Goal: Contribute content: Add original content to the website for others to see

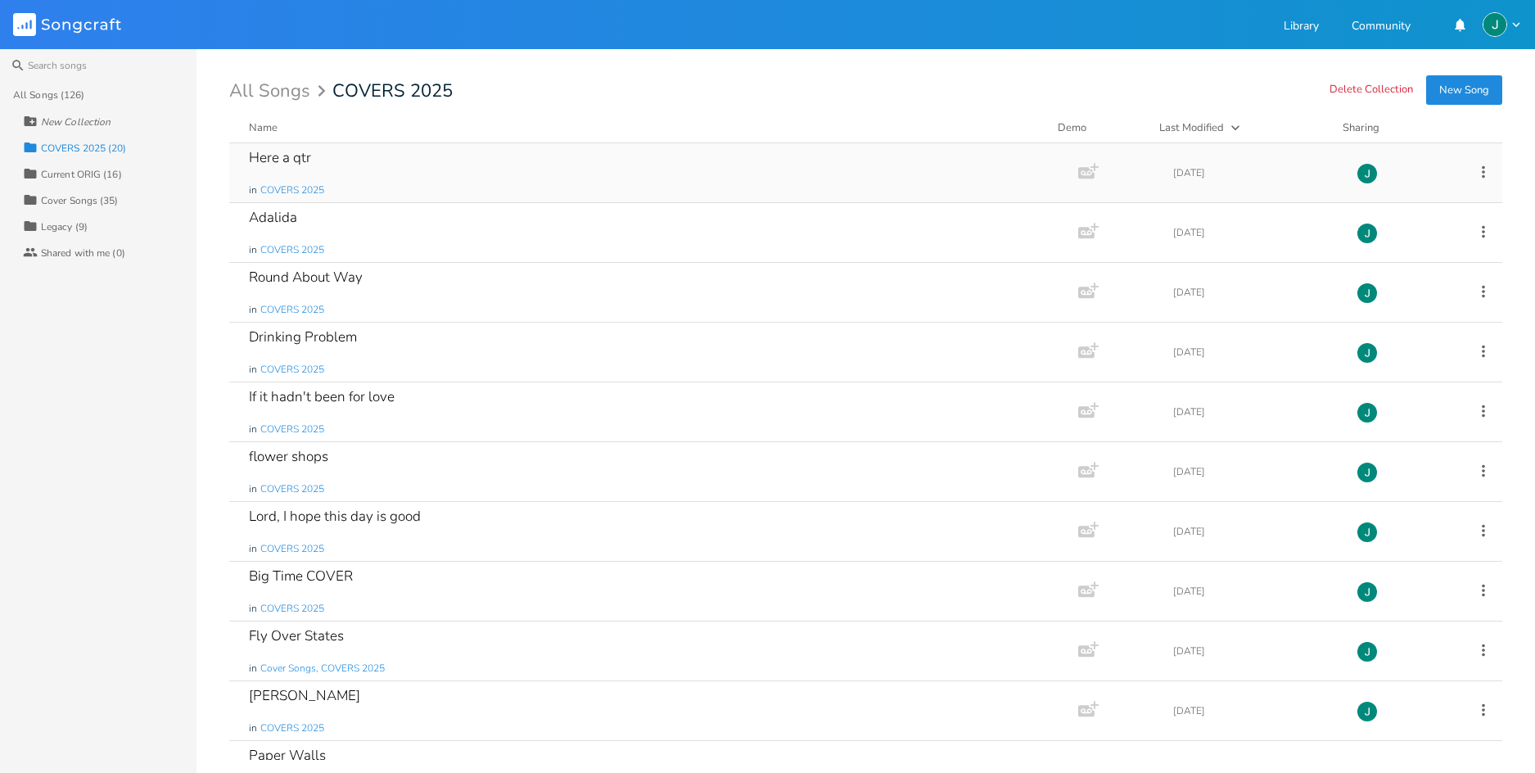
click at [1475, 170] on icon at bounding box center [1484, 172] width 18 height 18
click at [1394, 252] on span "Collection Collections" at bounding box center [1382, 252] width 66 height 11
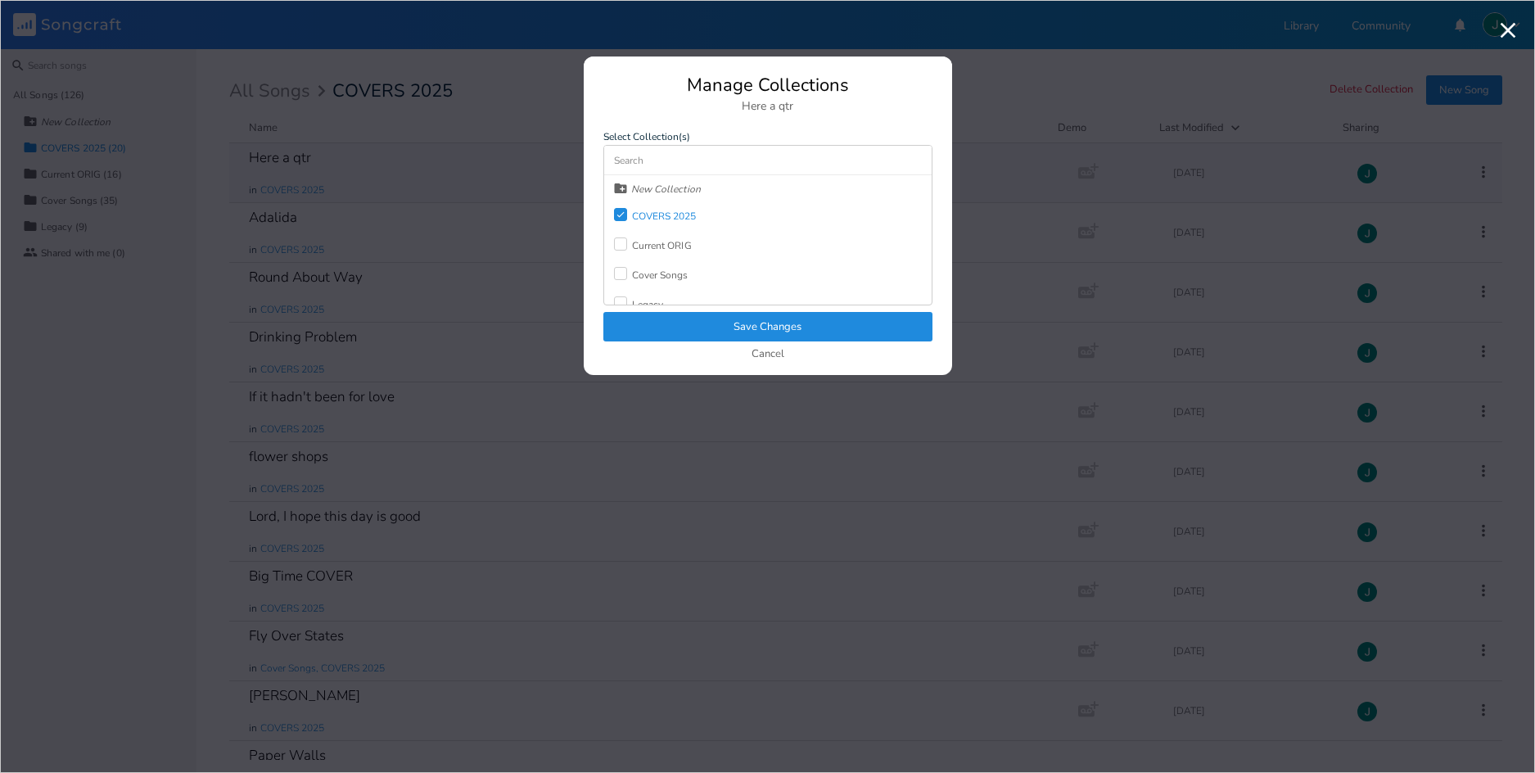
scroll to position [15, 0]
click at [620, 200] on icon at bounding box center [620, 200] width 7 height 6
click at [775, 328] on button "Save Changes" at bounding box center [767, 326] width 329 height 29
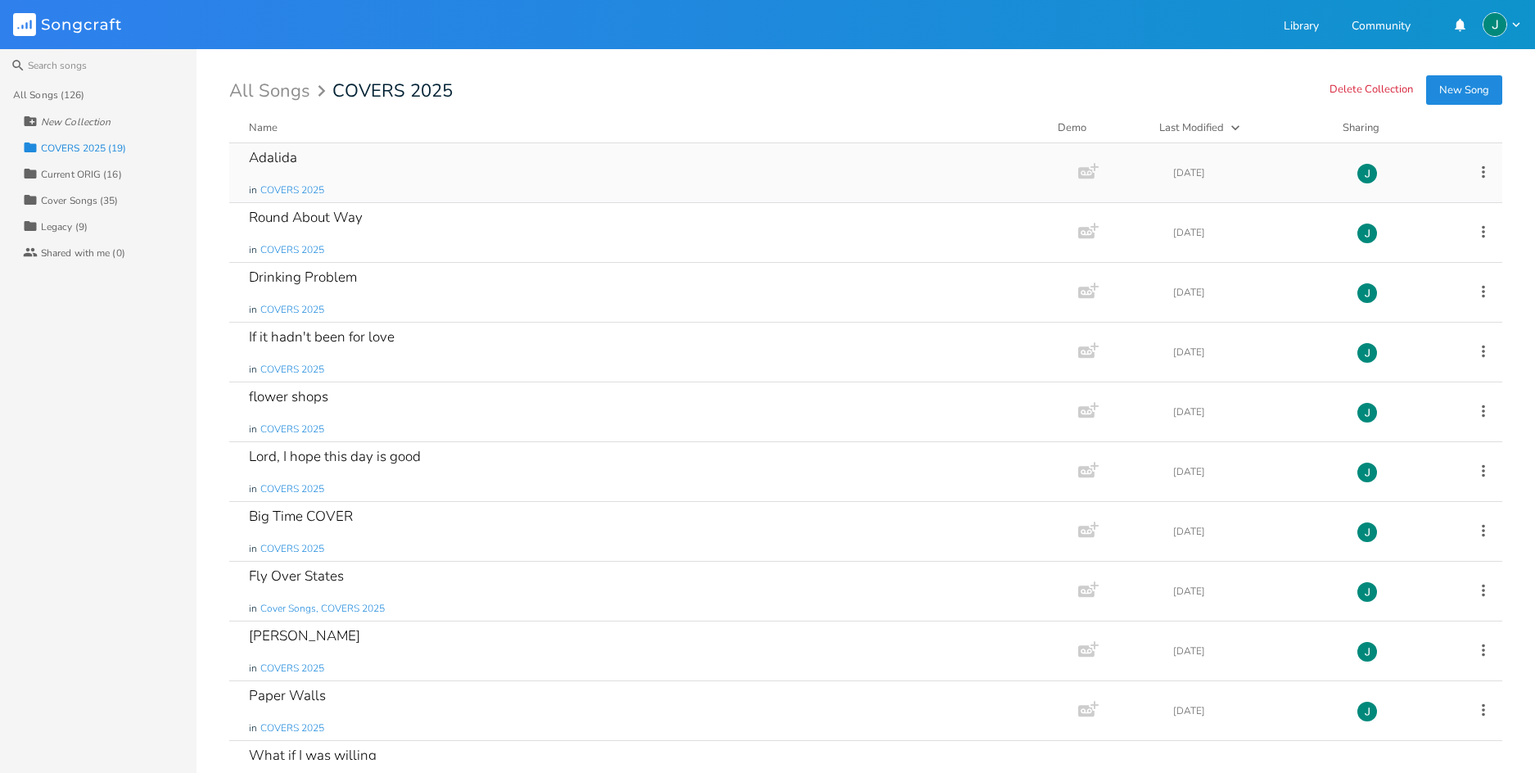
click at [333, 164] on div "Adalida in COVERS 2025" at bounding box center [650, 172] width 803 height 59
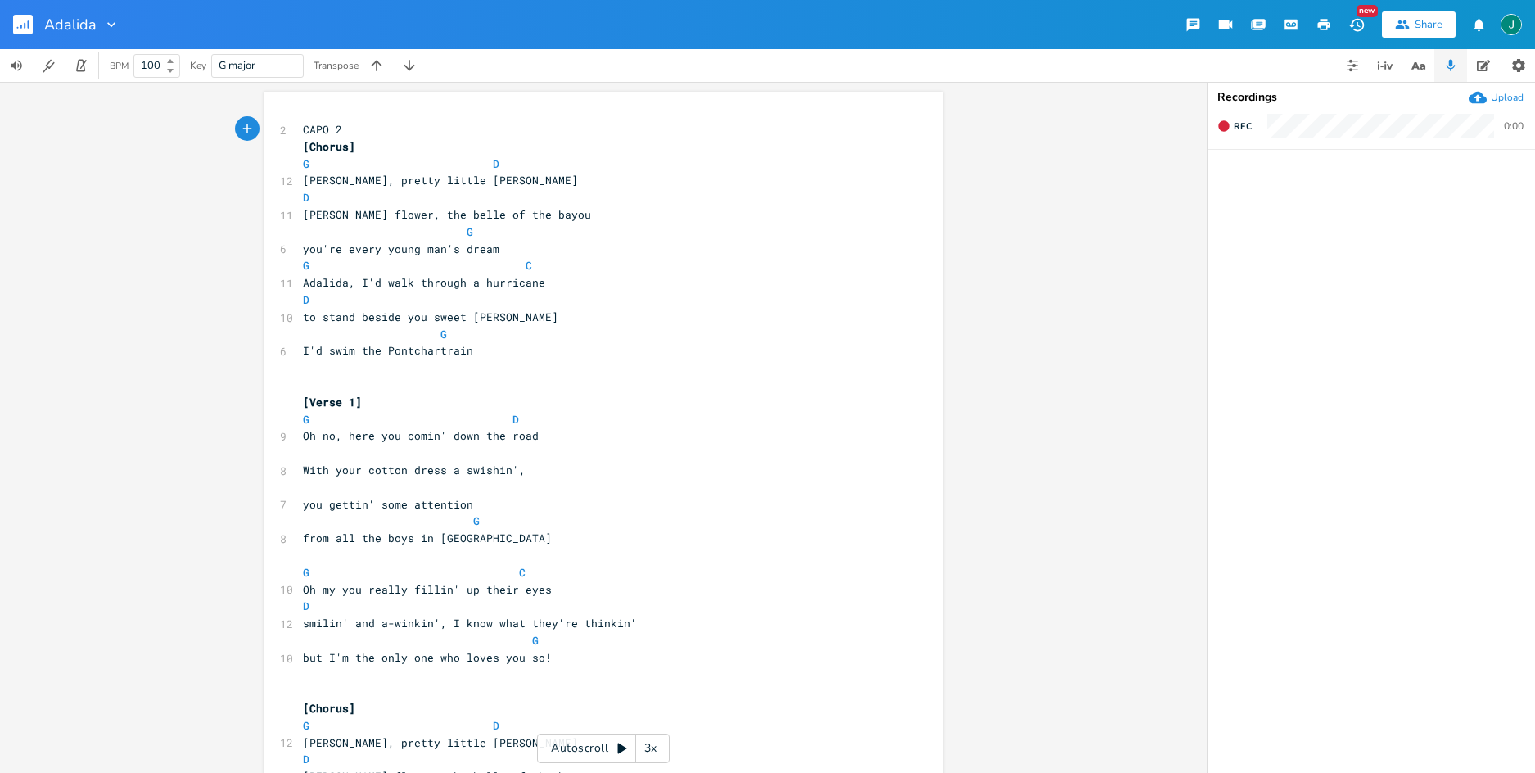
click at [21, 25] on rect "button" at bounding box center [23, 25] width 20 height 20
click at [21, 25] on g "button" at bounding box center [23, 25] width 20 height 20
click at [19, 23] on rect "button" at bounding box center [23, 25] width 20 height 20
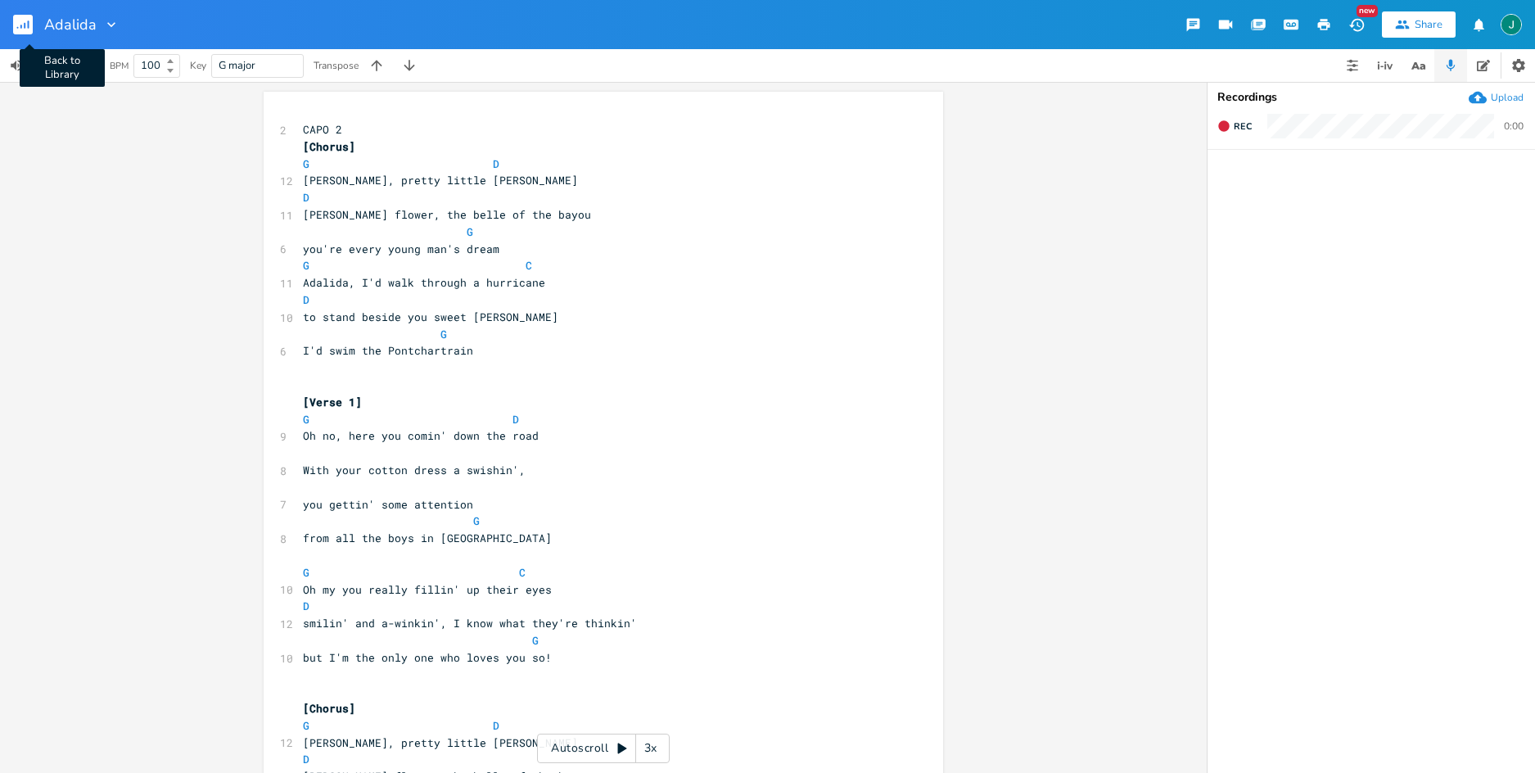
click at [22, 23] on rect "button" at bounding box center [23, 25] width 20 height 20
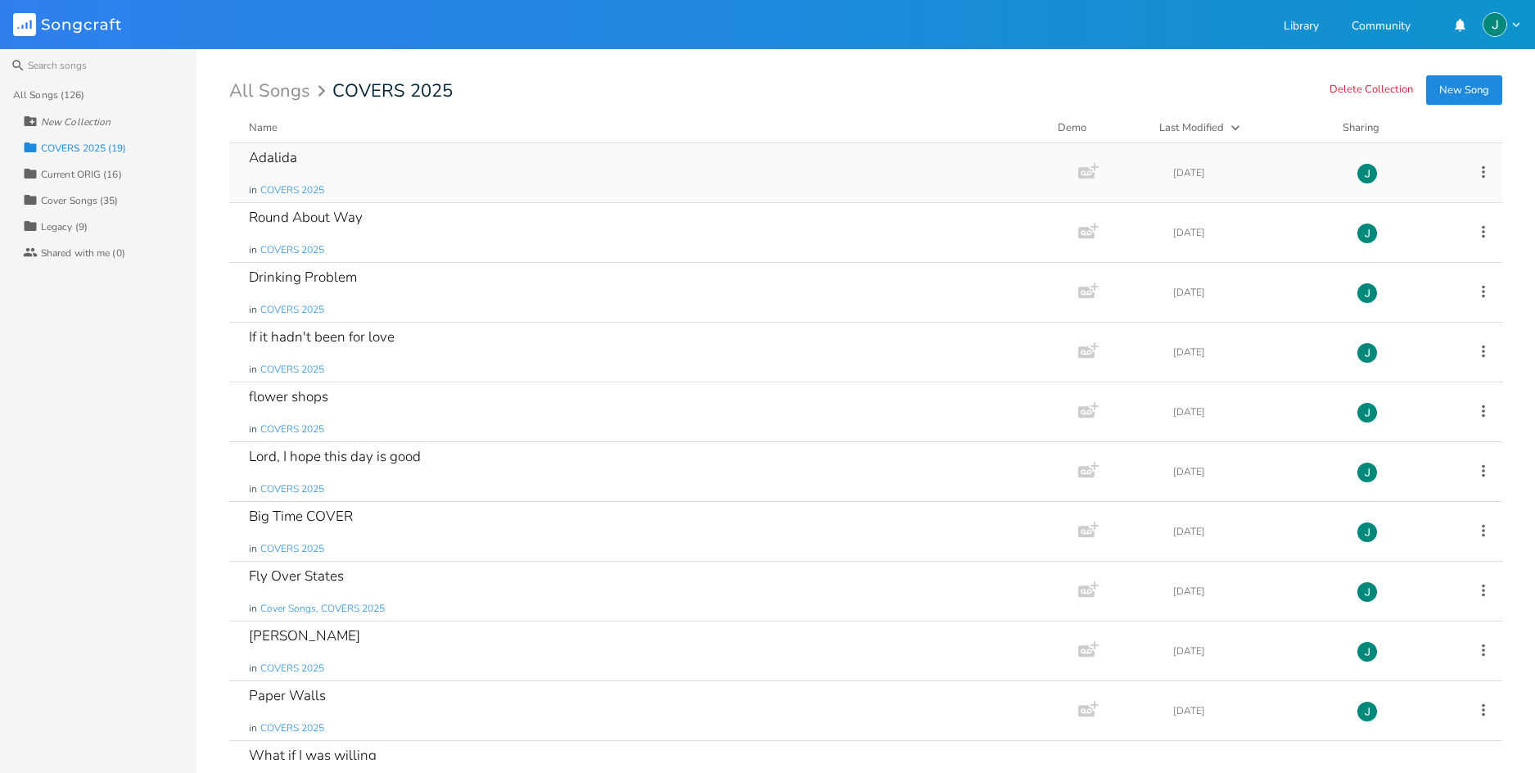
click at [277, 159] on div "Adalida" at bounding box center [273, 158] width 48 height 14
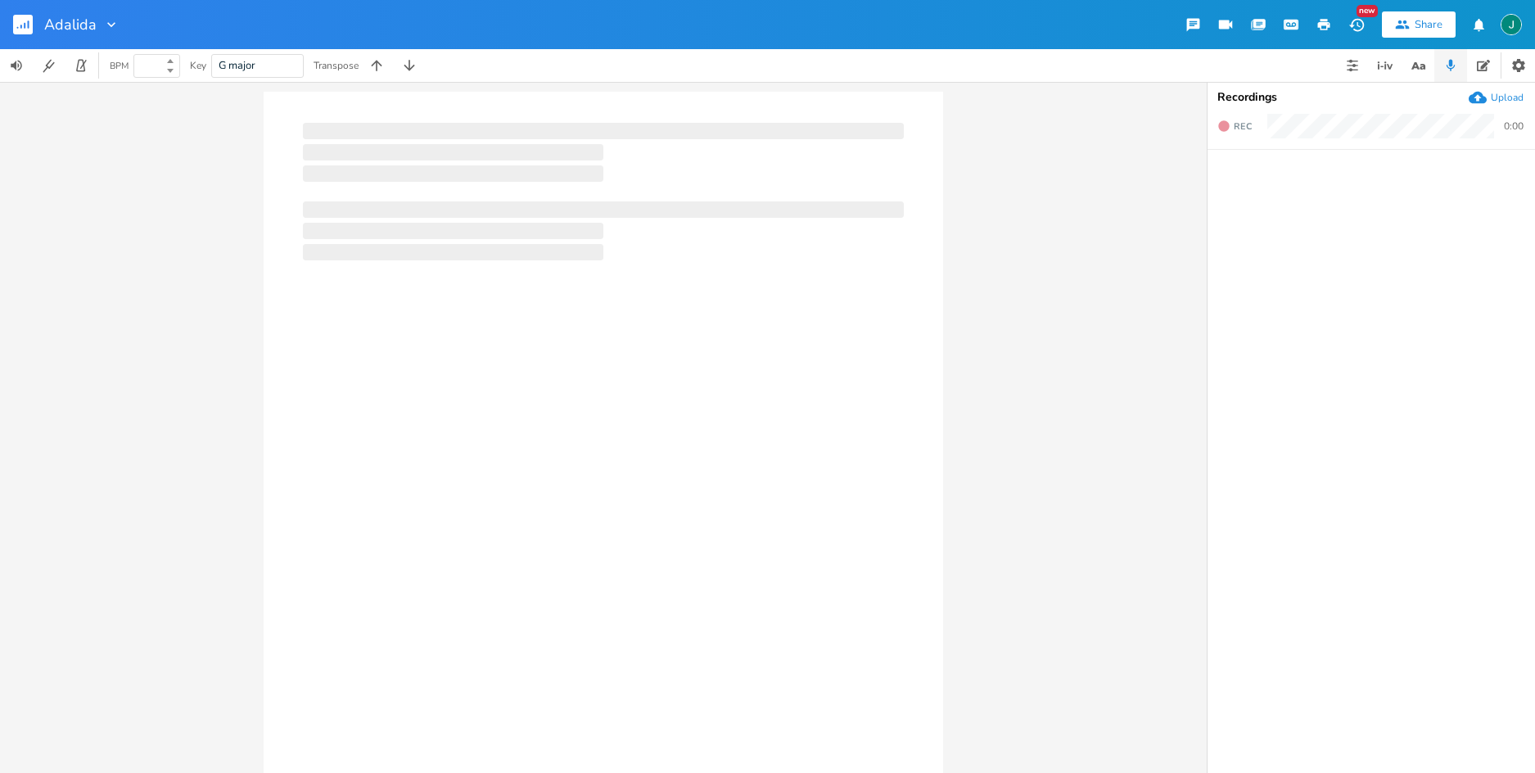
type input "100"
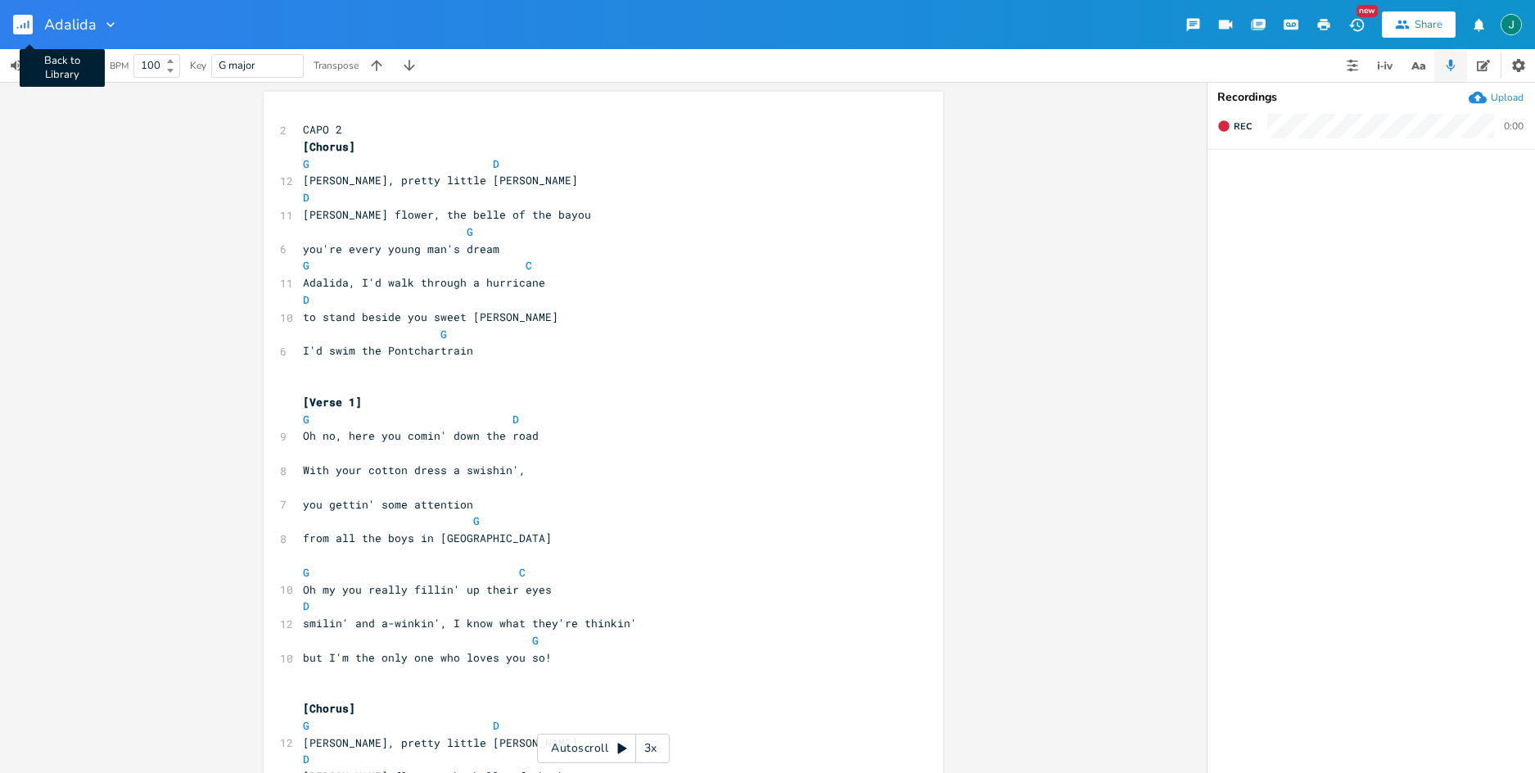
click at [25, 29] on rect "button" at bounding box center [23, 25] width 20 height 20
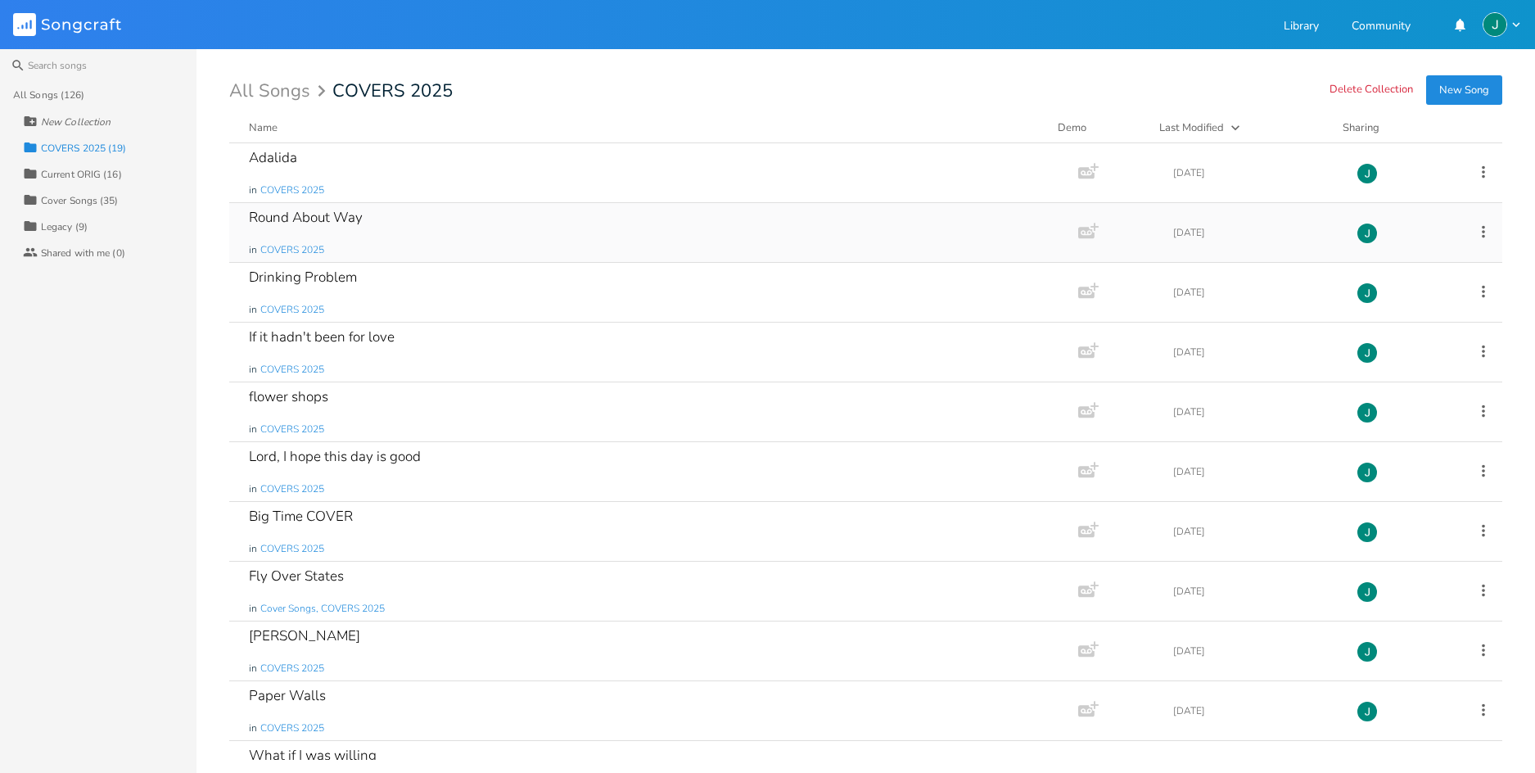
click at [337, 217] on div "Round About Way" at bounding box center [306, 217] width 114 height 14
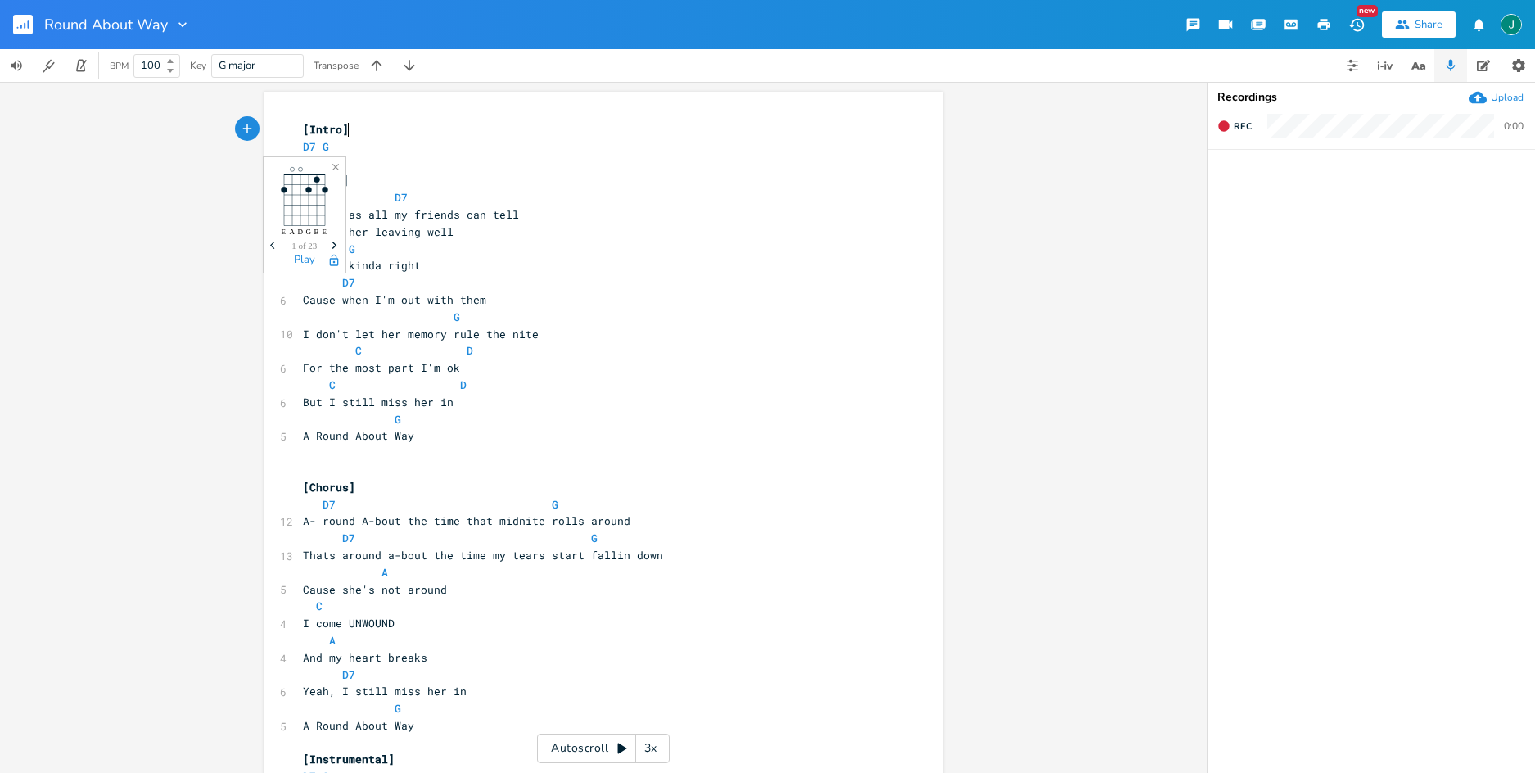
click at [334, 247] on icon "button" at bounding box center [334, 245] width 5 height 7
click at [332, 260] on icon "button" at bounding box center [334, 260] width 13 height 13
click at [25, 28] on rect "button" at bounding box center [23, 25] width 20 height 20
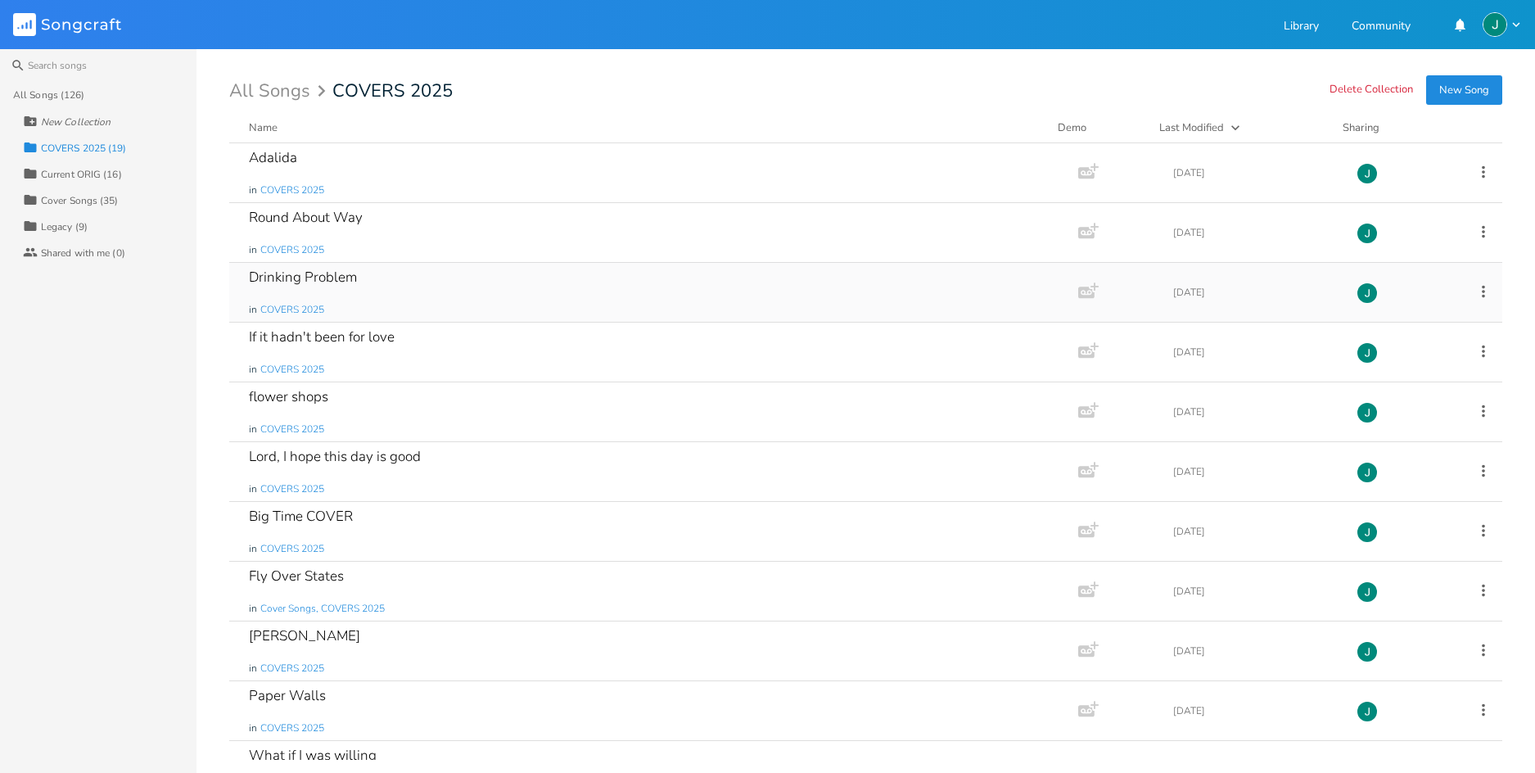
click at [306, 270] on div "Drinking Problem" at bounding box center [303, 277] width 108 height 14
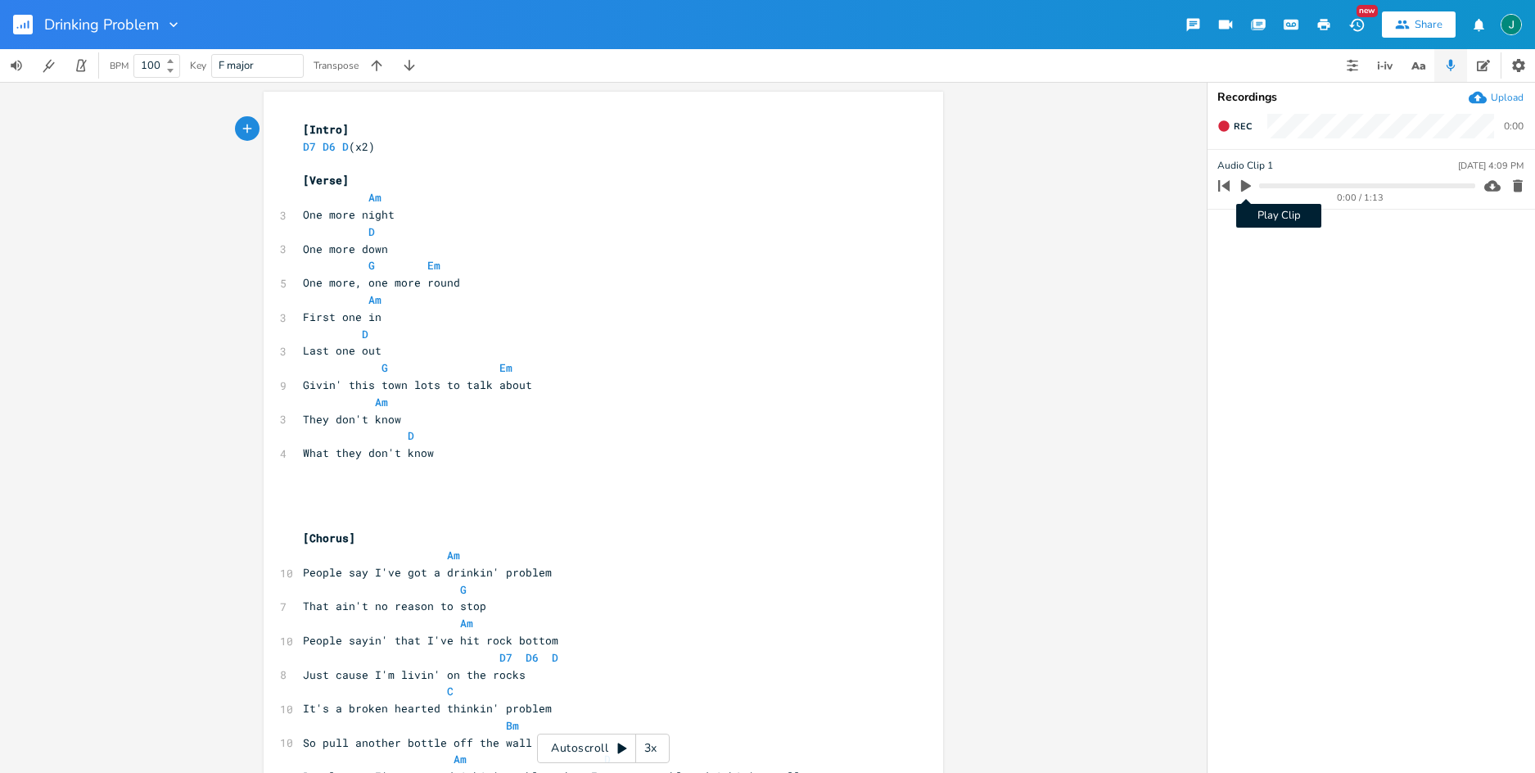
click at [1245, 185] on icon "button" at bounding box center [1246, 186] width 10 height 12
click at [1245, 185] on icon "button" at bounding box center [1246, 185] width 13 height 13
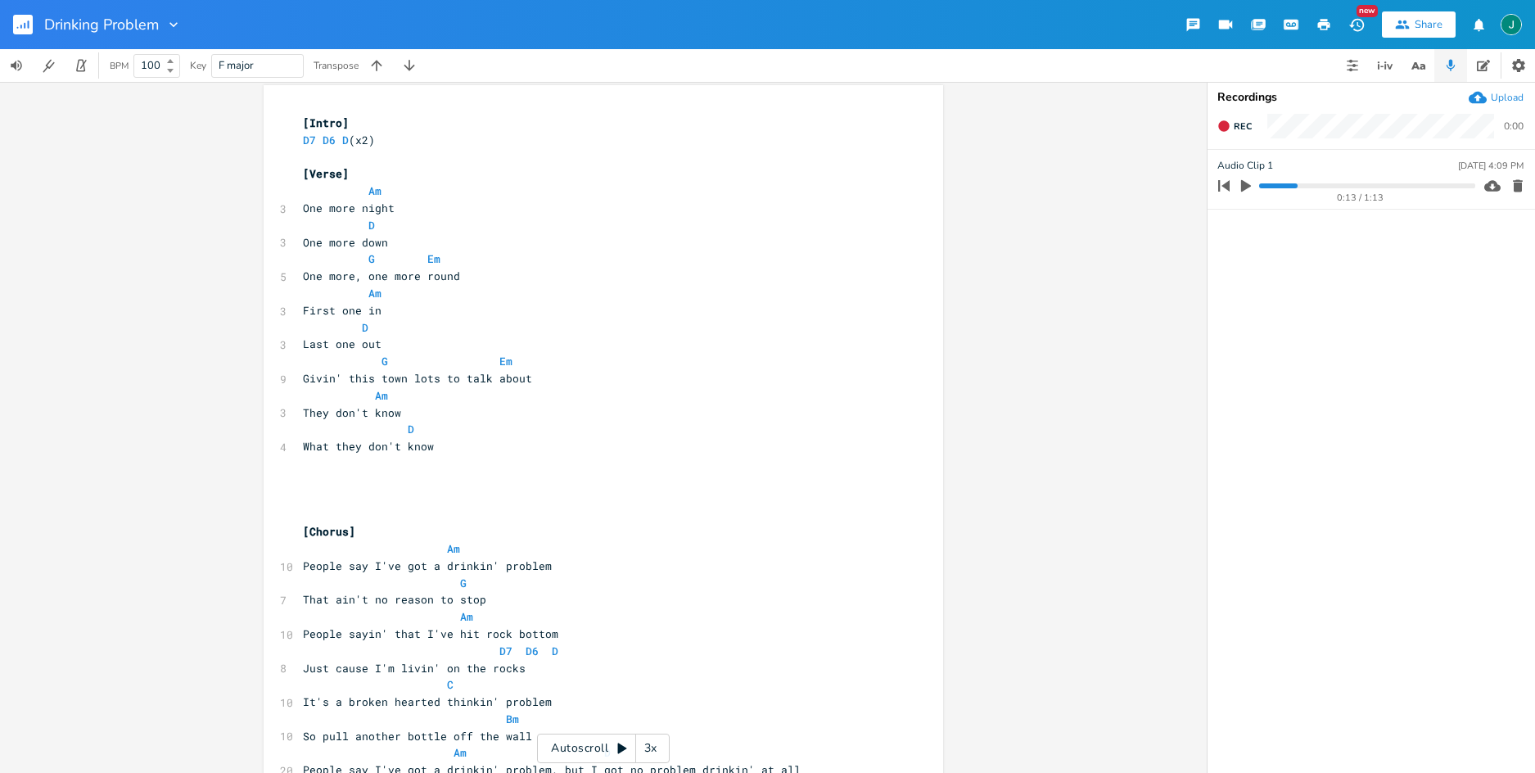
click at [310, 487] on pre "​" at bounding box center [595, 480] width 591 height 17
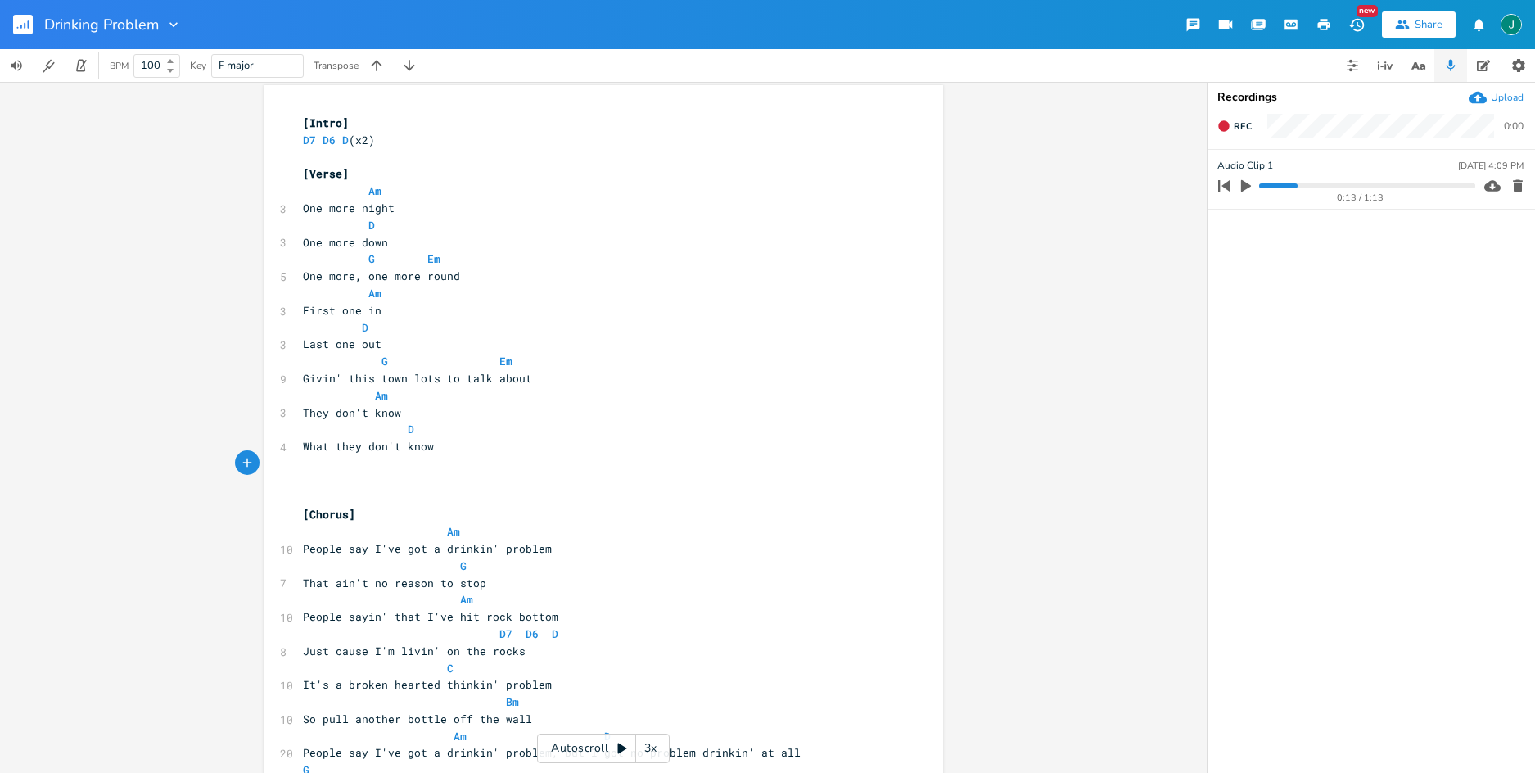
click at [305, 488] on pre "​" at bounding box center [595, 480] width 591 height 17
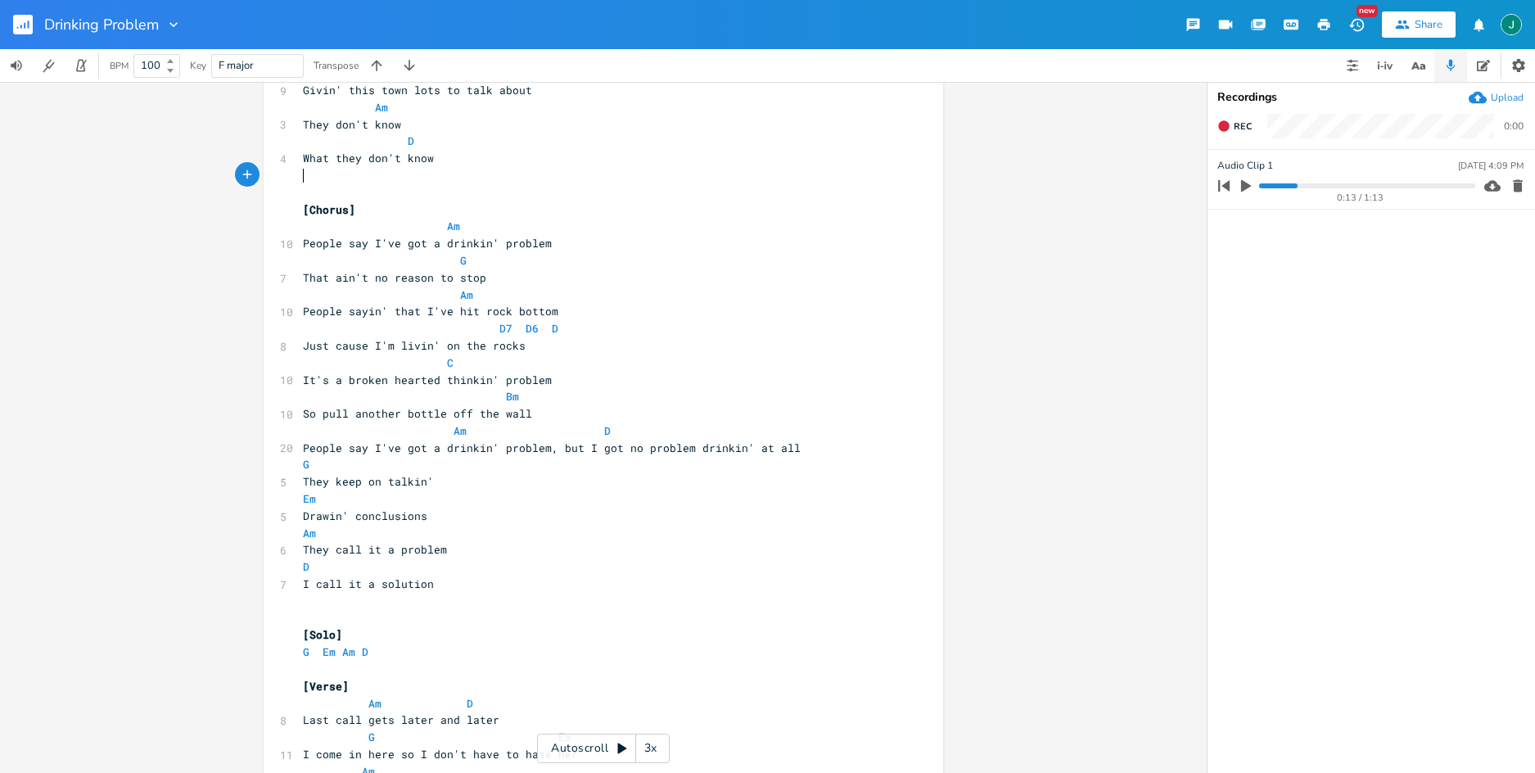
scroll to position [296, 0]
click at [380, 655] on pre "G Em Am D" at bounding box center [595, 650] width 591 height 17
type textarea "am em`"
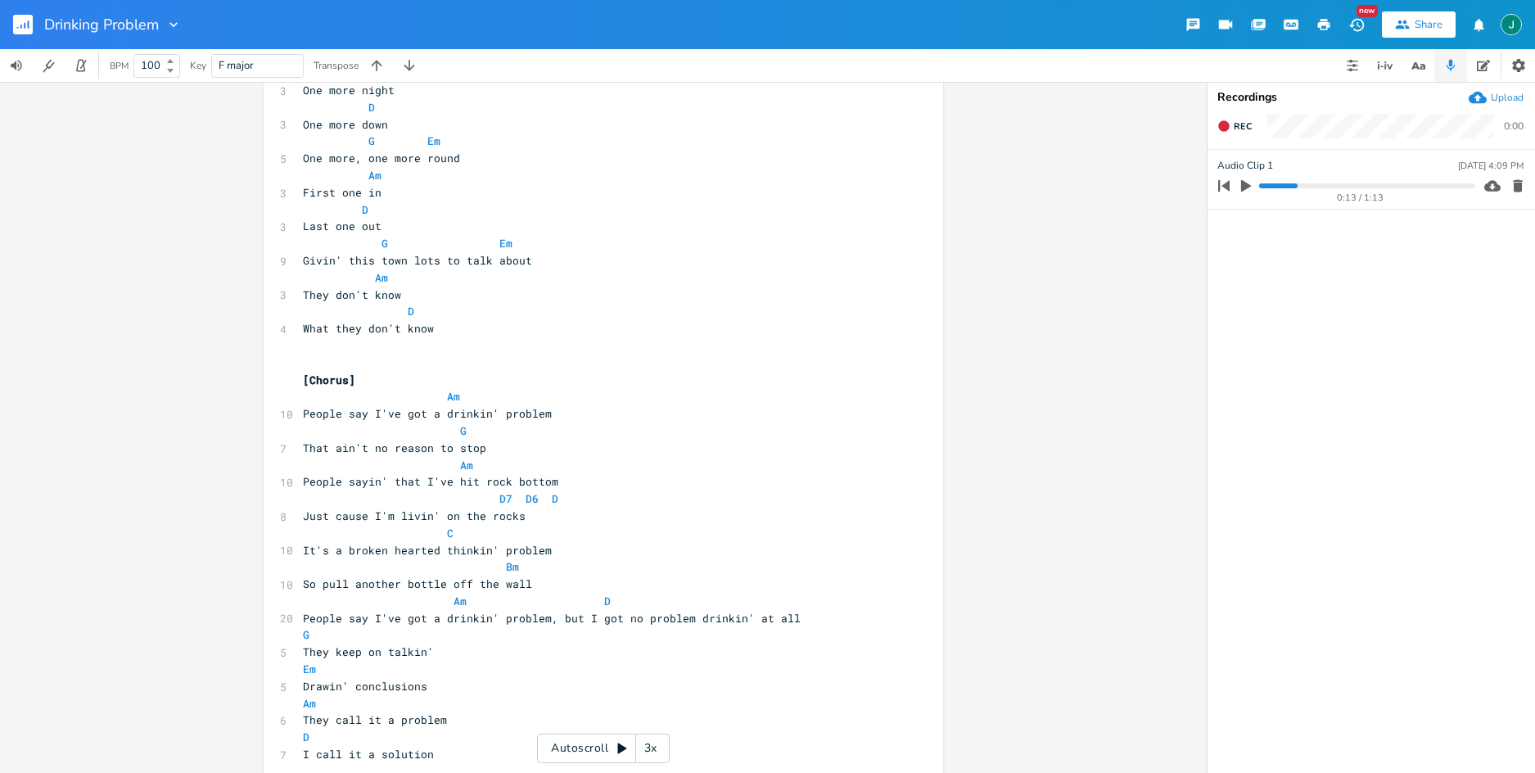
scroll to position [124, 0]
type textarea "g. d."
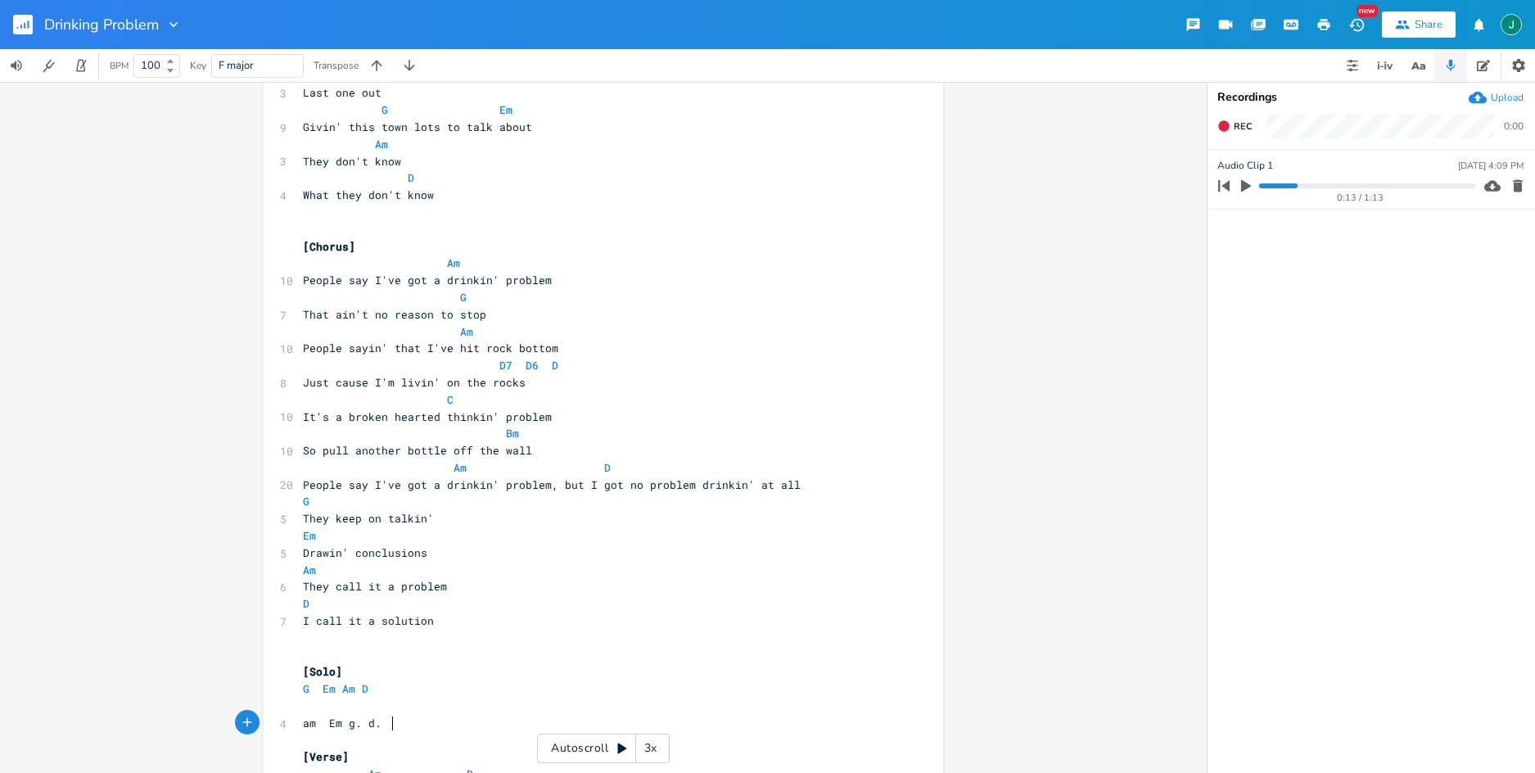
scroll to position [0, 0]
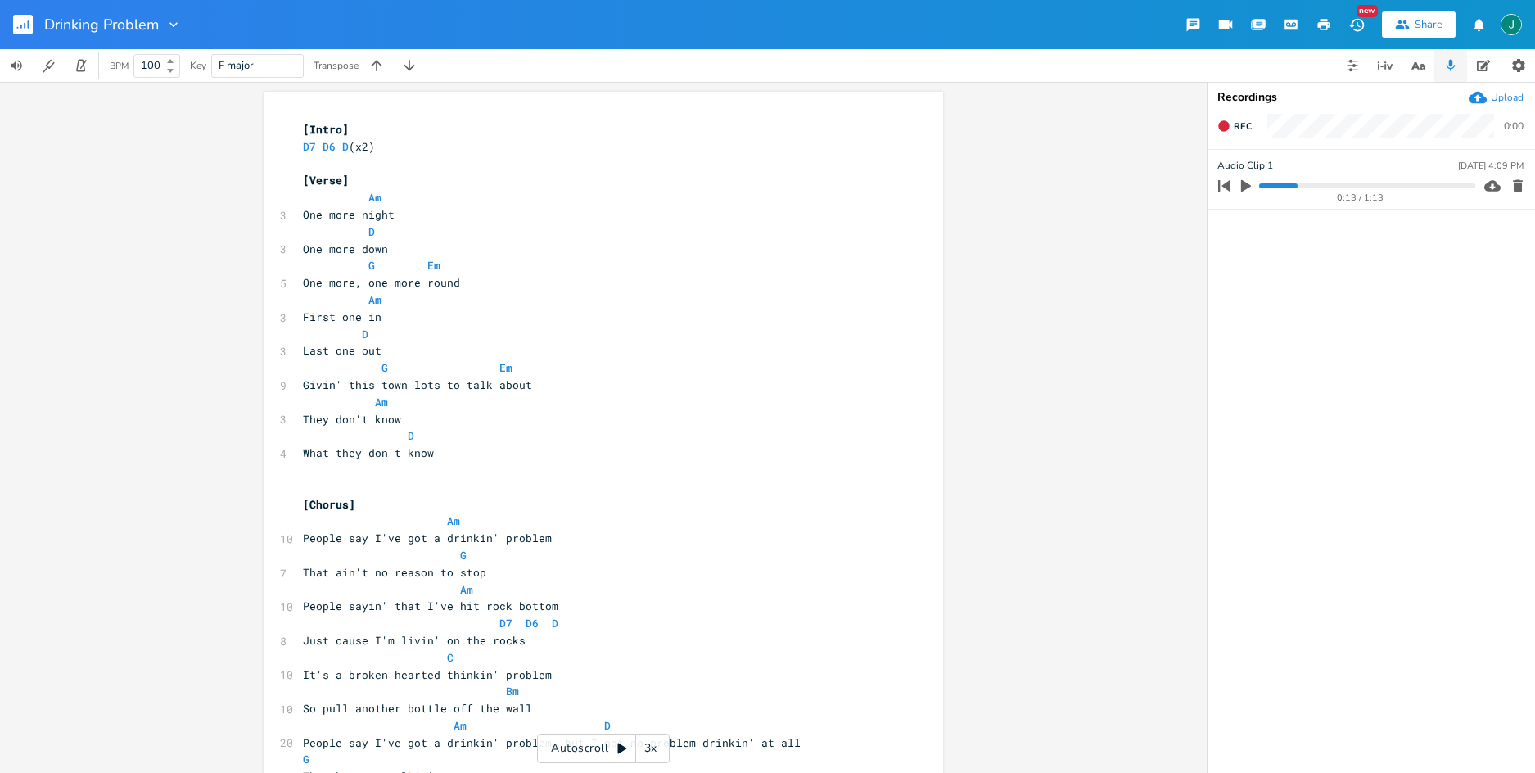
click at [28, 25] on icon "button" at bounding box center [29, 24] width 2 height 8
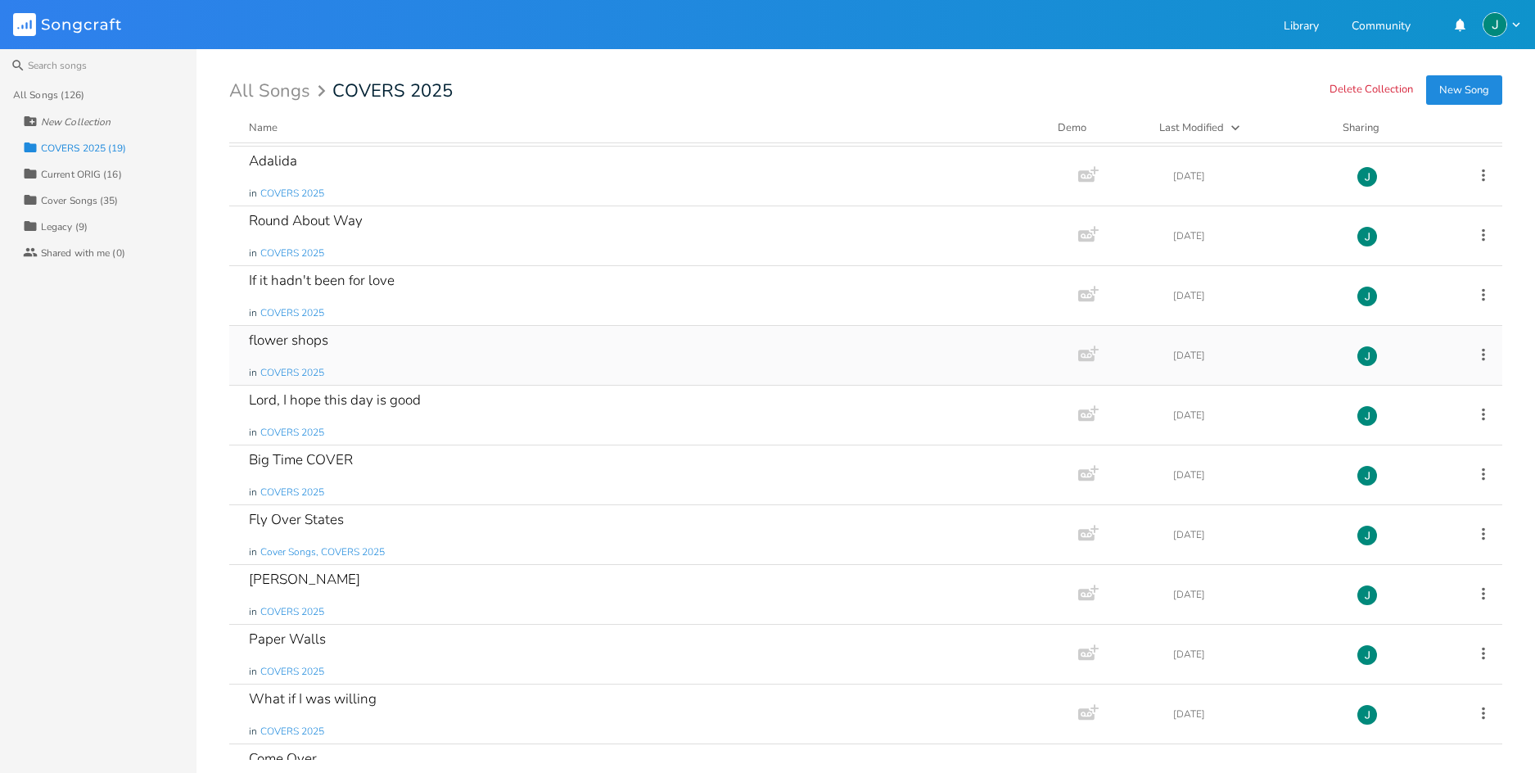
scroll to position [52, 0]
click at [355, 348] on div "flower shops in COVERS 2025" at bounding box center [650, 360] width 803 height 59
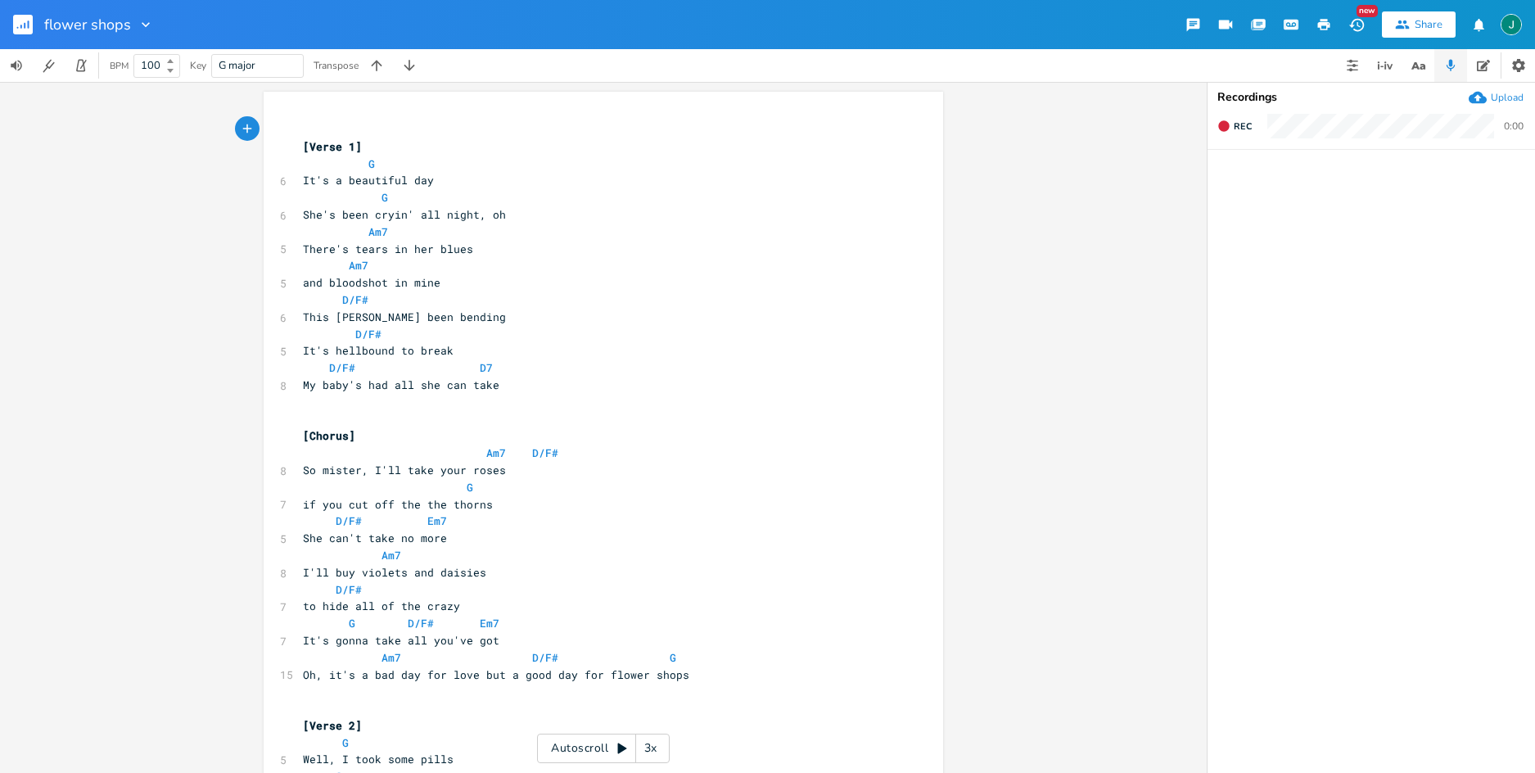
click at [8, 296] on div "xxxxxxxxxx ​ [Verse 1] G 6 It's a beautiful day G 6 She's been cryin' all night…" at bounding box center [603, 427] width 1207 height 691
click at [28, 23] on icon "button" at bounding box center [29, 24] width 2 height 8
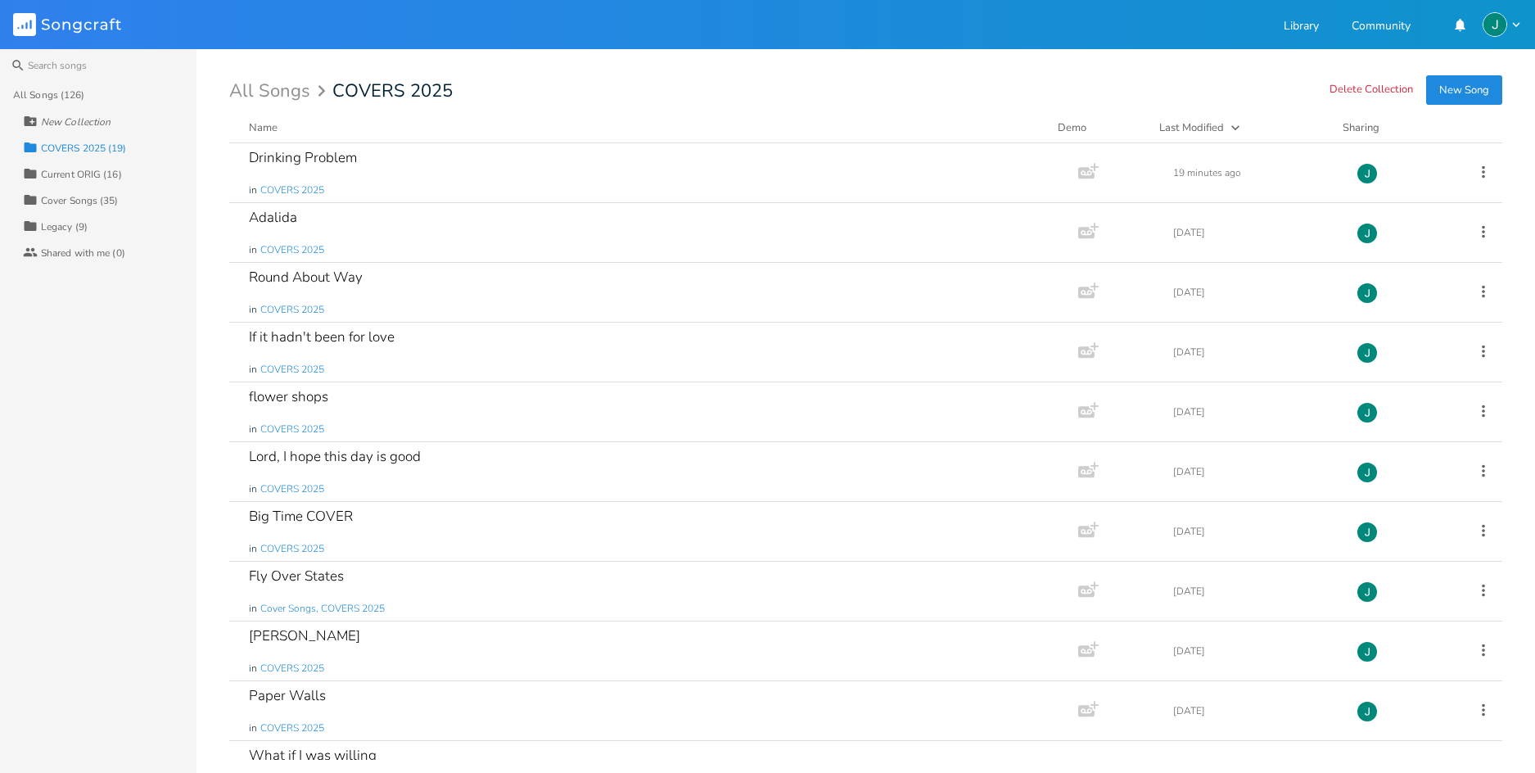
click at [70, 146] on div "COVERS 2025 (19)" at bounding box center [84, 148] width 86 height 10
click at [65, 171] on div "Current ORIG (16)" at bounding box center [81, 175] width 81 height 10
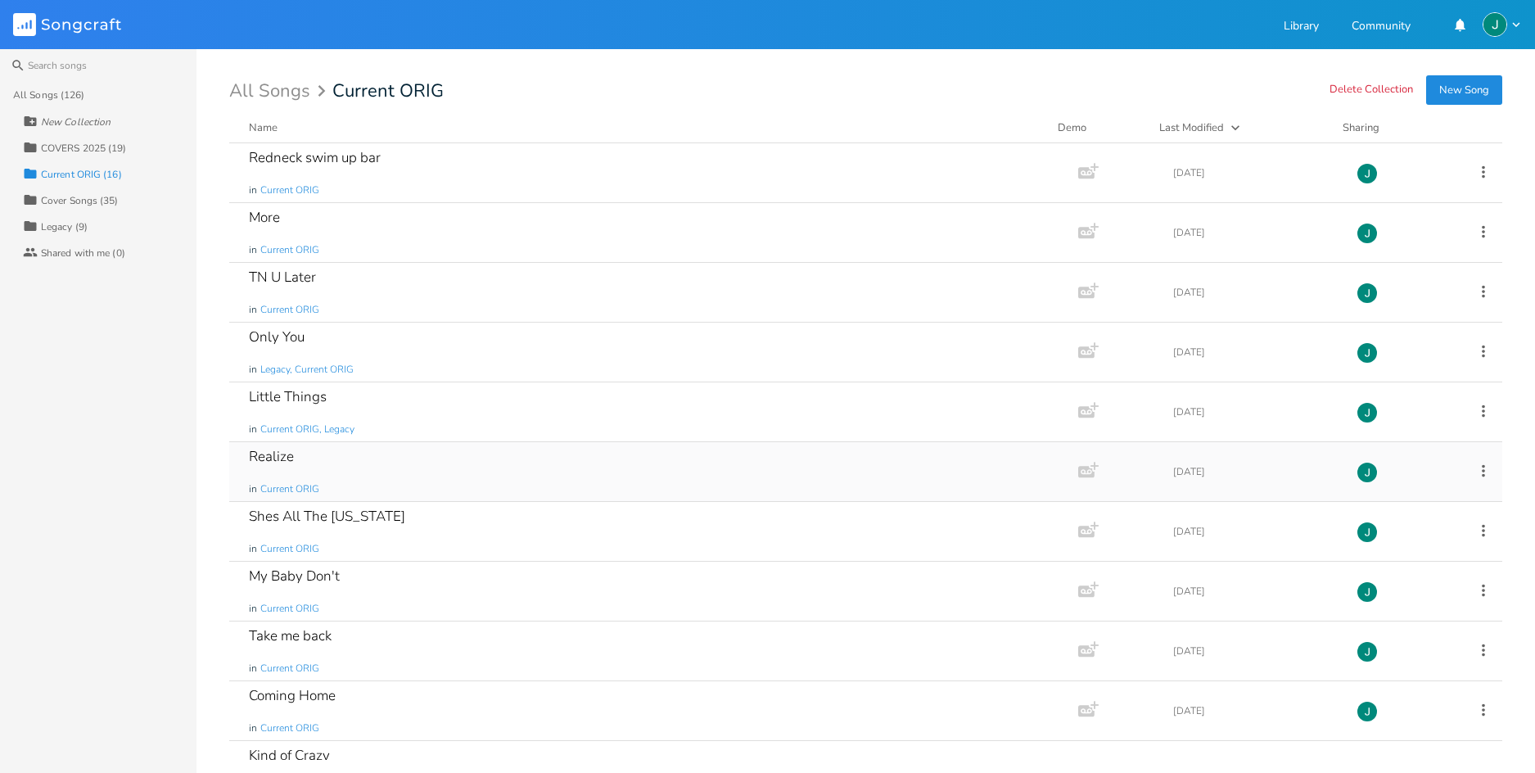
click at [292, 460] on div "Realize" at bounding box center [271, 457] width 45 height 14
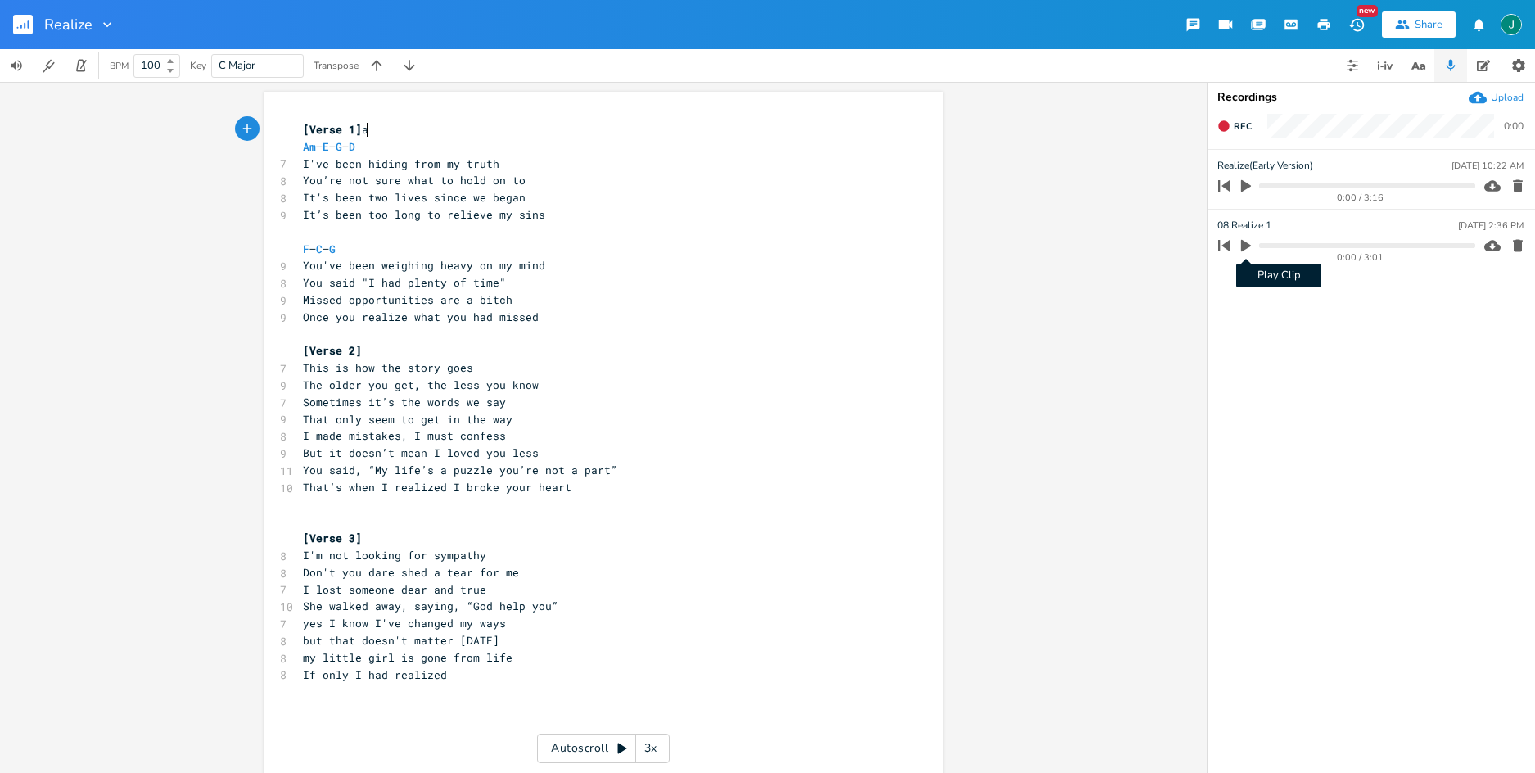
click at [1250, 241] on icon "button" at bounding box center [1246, 245] width 15 height 15
click at [1250, 241] on icon "button" at bounding box center [1246, 245] width 10 height 11
